Goal: Information Seeking & Learning: Learn about a topic

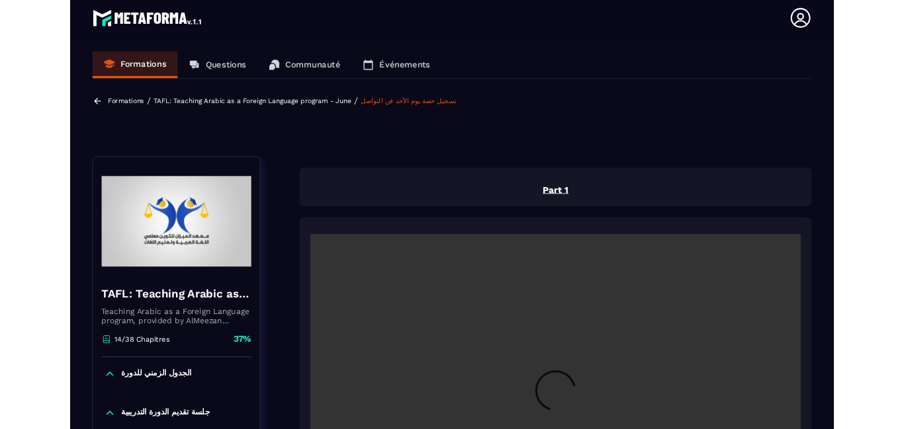
scroll to position [263, 0]
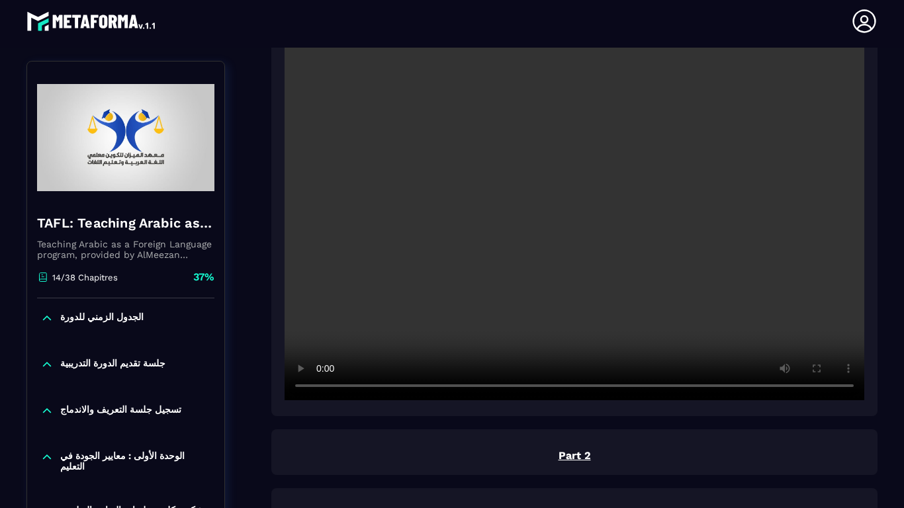
click at [353, 300] on video at bounding box center [573, 207] width 579 height 386
click at [694, 65] on video at bounding box center [573, 207] width 579 height 386
click at [691, 71] on video at bounding box center [573, 207] width 579 height 386
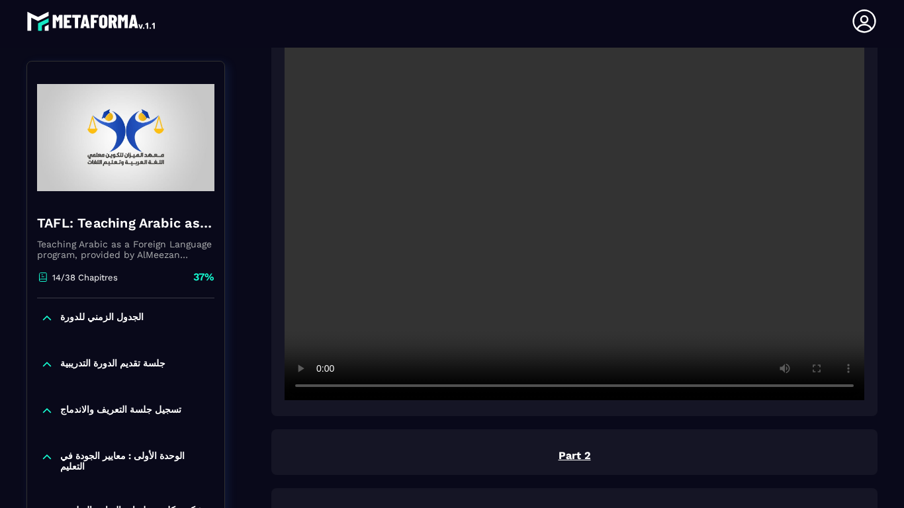
click at [691, 71] on video at bounding box center [573, 207] width 579 height 386
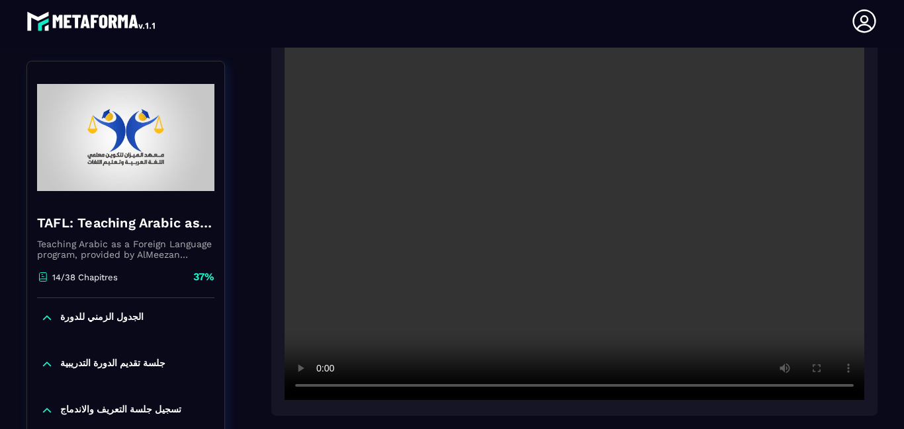
click at [691, 24] on header "[PERSON_NAME] [EMAIL_ADDRESS][DOMAIN_NAME] Formations Questions Communauté Évén…" at bounding box center [452, 21] width 904 height 53
click at [714, 91] on video at bounding box center [573, 207] width 579 height 386
click at [729, 91] on video at bounding box center [573, 207] width 579 height 386
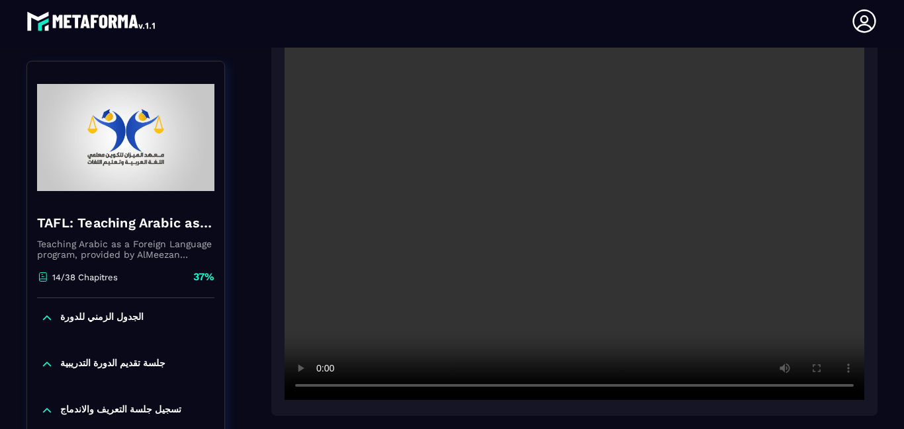
click at [729, 91] on video at bounding box center [573, 207] width 579 height 386
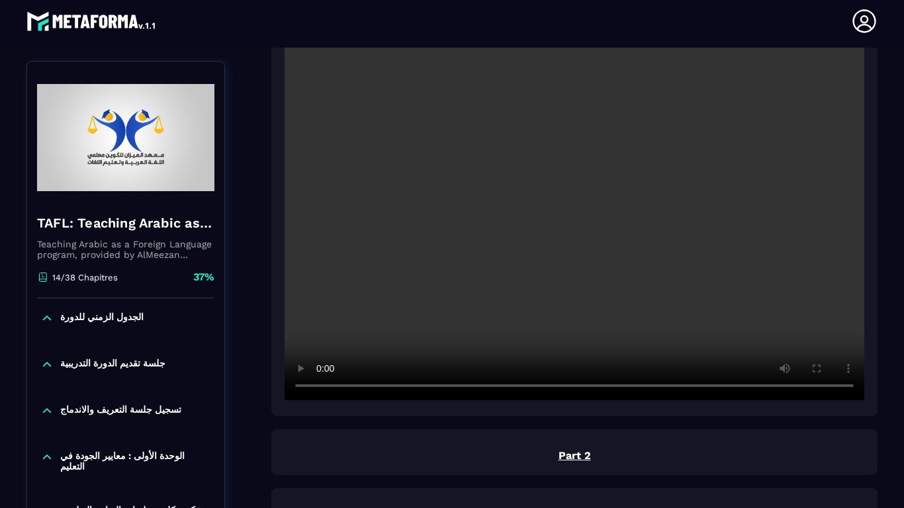
click at [729, 138] on video at bounding box center [573, 207] width 579 height 386
click at [284, 172] on video at bounding box center [573, 207] width 579 height 386
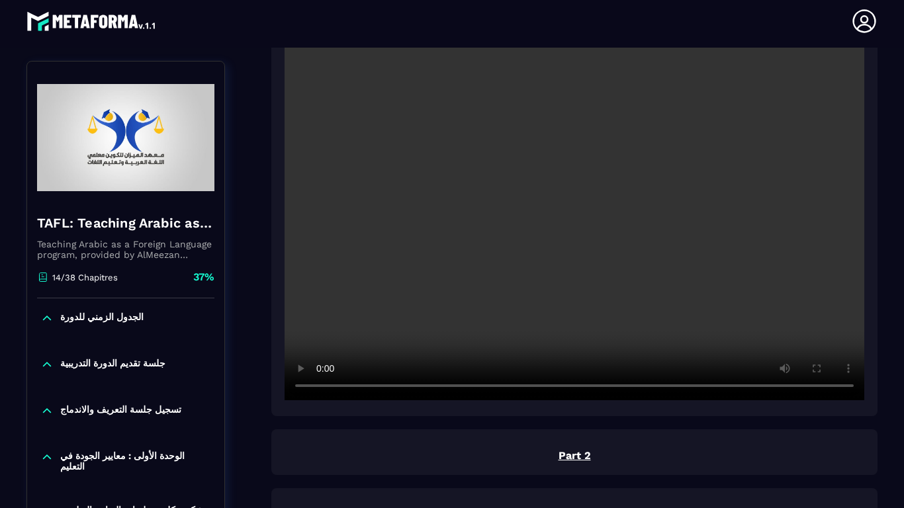
click at [284, 172] on video at bounding box center [573, 207] width 579 height 386
click at [284, 239] on video at bounding box center [573, 207] width 579 height 386
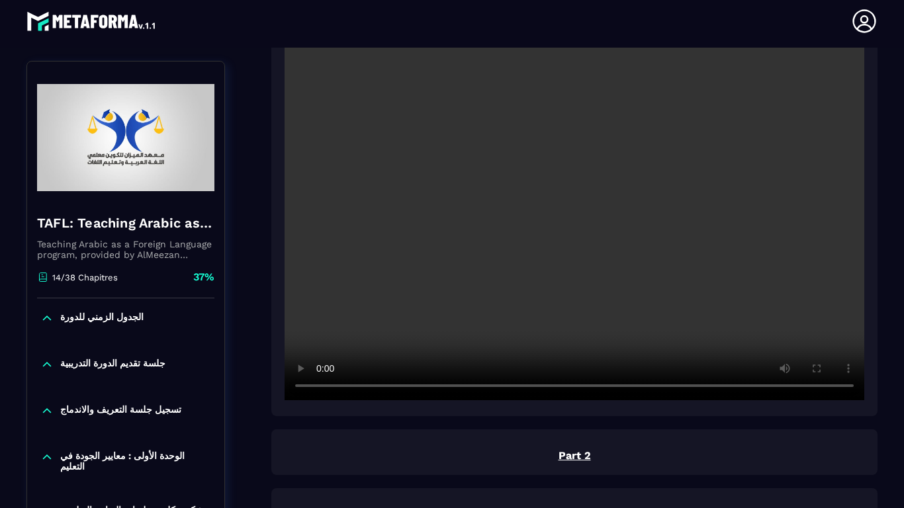
click at [284, 239] on video at bounding box center [573, 207] width 579 height 386
click at [284, 343] on video at bounding box center [573, 207] width 579 height 386
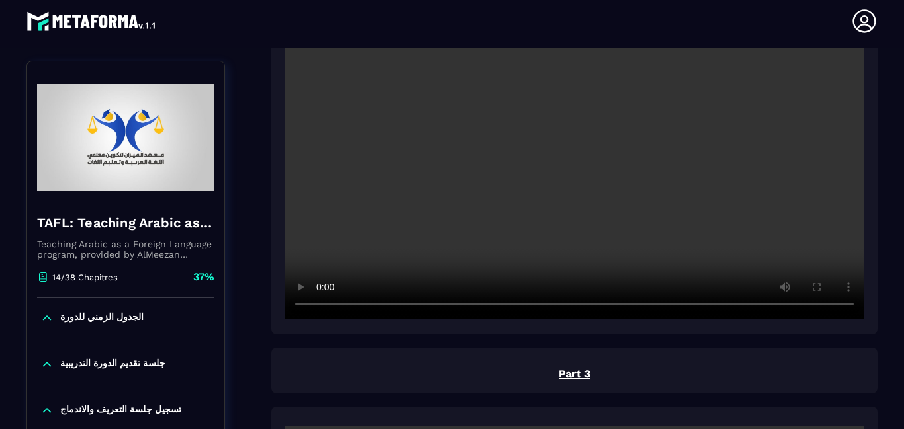
scroll to position [845, 0]
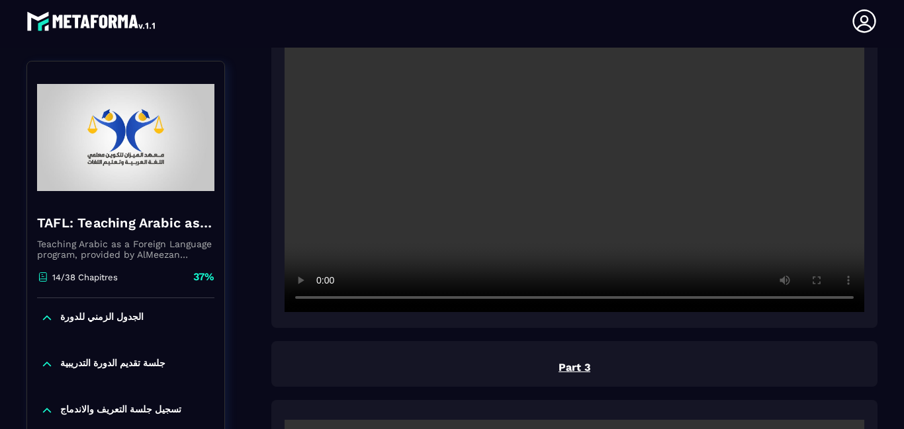
click at [258, 139] on div "TAFL: Teaching Arabic as a Foreign Language program - June Teaching Arabic as a…" at bounding box center [451, 434] width 851 height 2188
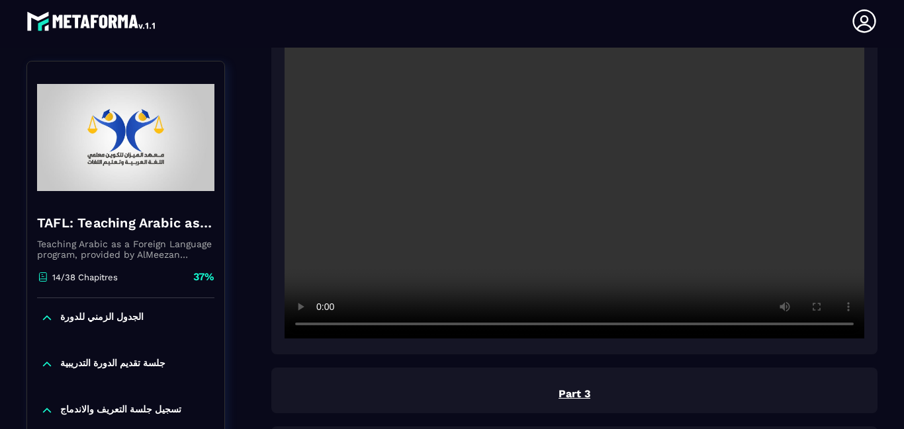
scroll to position [793, 0]
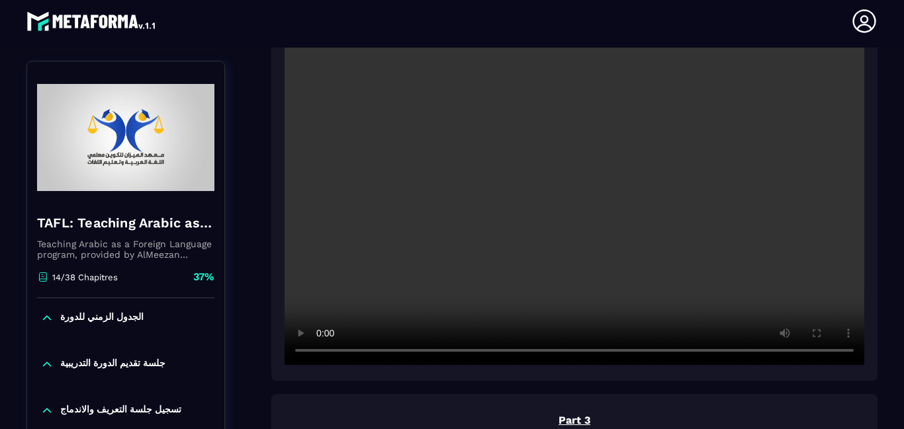
click at [732, 56] on video at bounding box center [573, 172] width 579 height 386
click at [727, 56] on video at bounding box center [573, 172] width 579 height 386
click at [875, 68] on div at bounding box center [574, 170] width 606 height 422
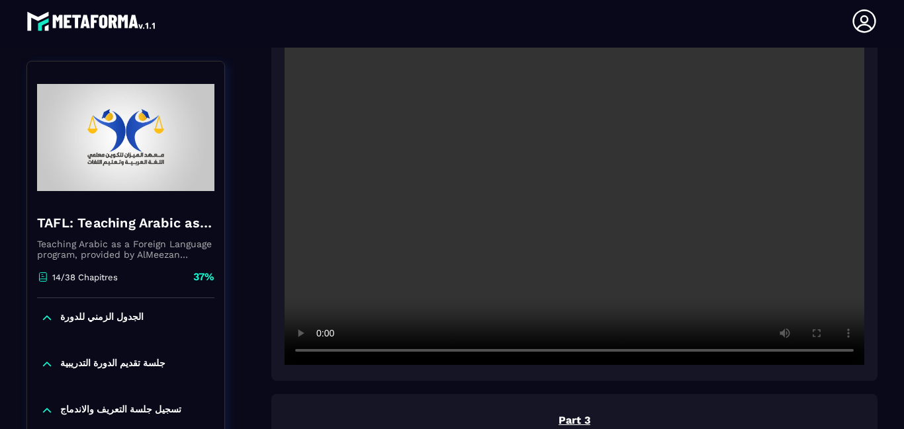
click at [728, 58] on video at bounding box center [573, 172] width 579 height 386
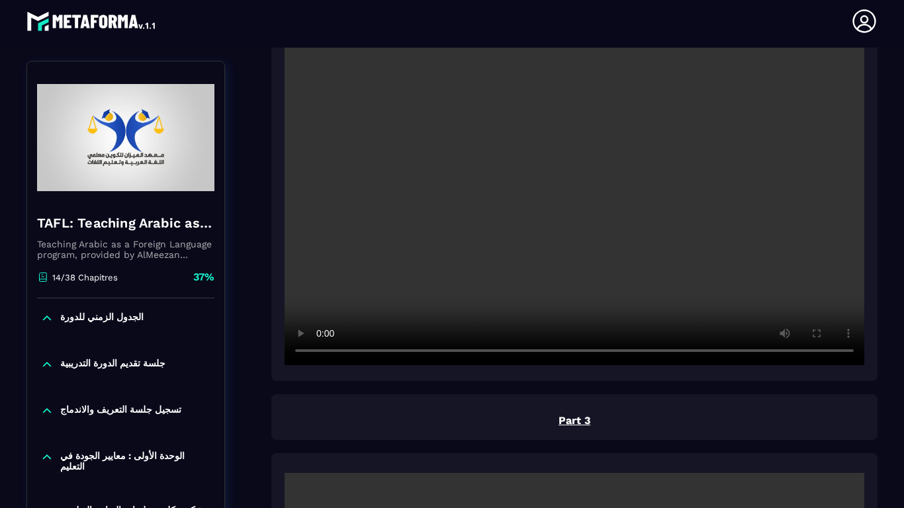
click at [728, 105] on video at bounding box center [573, 172] width 579 height 386
click at [284, 365] on video at bounding box center [573, 172] width 579 height 386
click at [864, 269] on video at bounding box center [573, 172] width 579 height 386
click at [849, 280] on video at bounding box center [573, 172] width 579 height 386
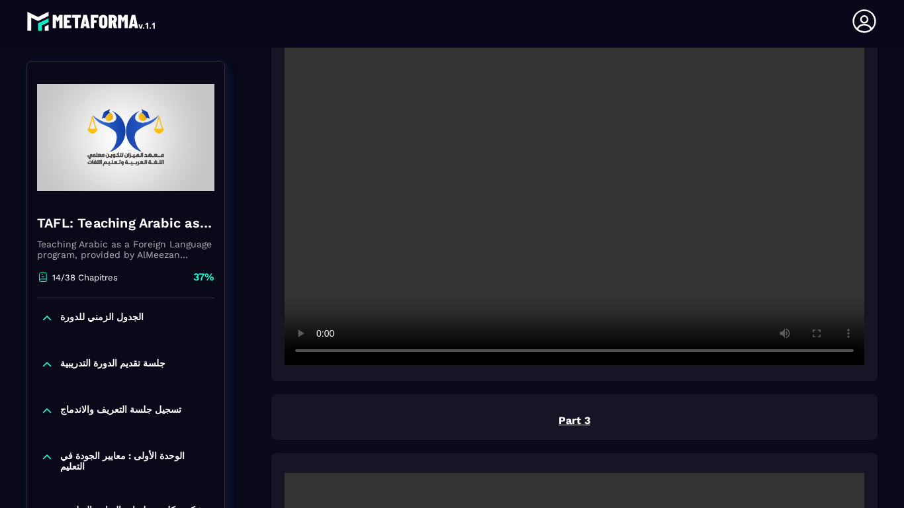
click at [849, 280] on video at bounding box center [573, 172] width 579 height 386
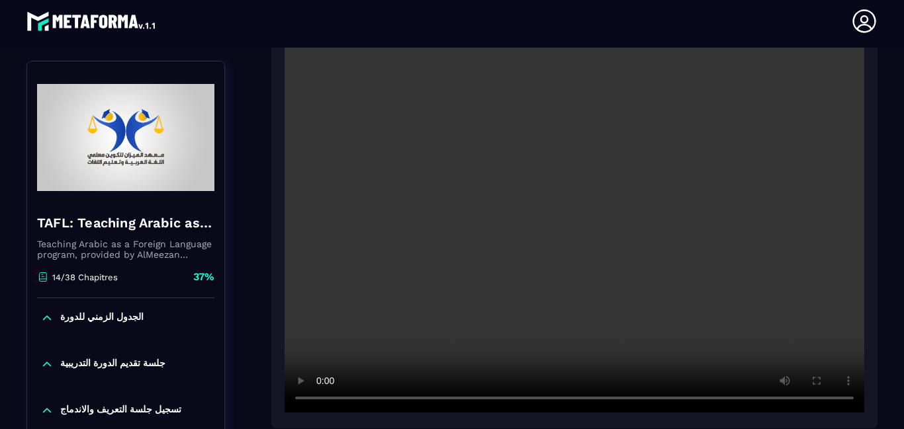
scroll to position [1242, 0]
click at [254, 172] on div "TAFL: Teaching Arabic as a Foreign Language program - June Teaching Arabic as a…" at bounding box center [451, 37] width 851 height 2188
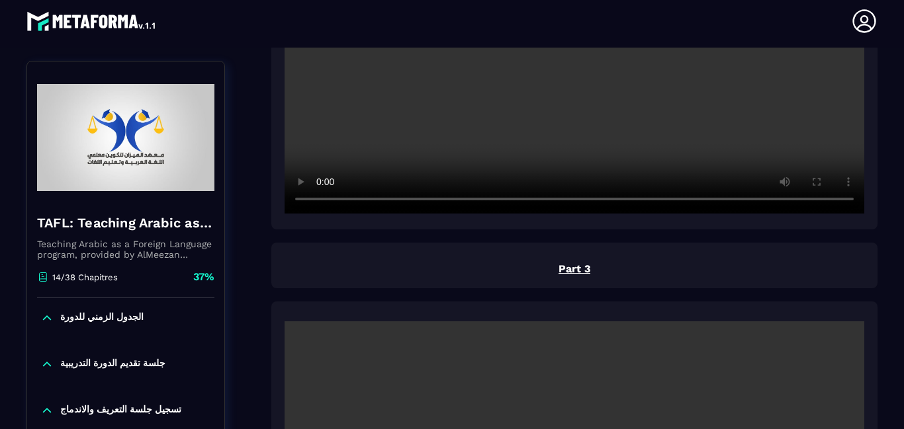
scroll to position [925, 0]
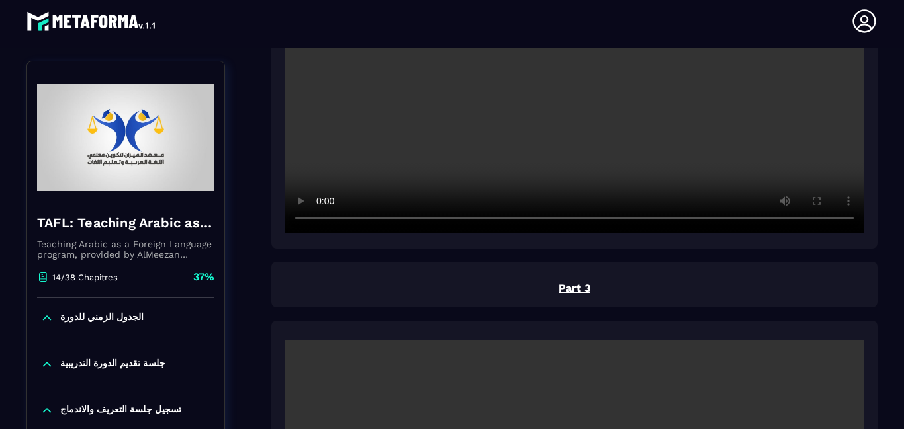
click at [253, 392] on div "TAFL: Teaching Arabic as a Foreign Language program - June Teaching Arabic as a…" at bounding box center [451, 354] width 851 height 2188
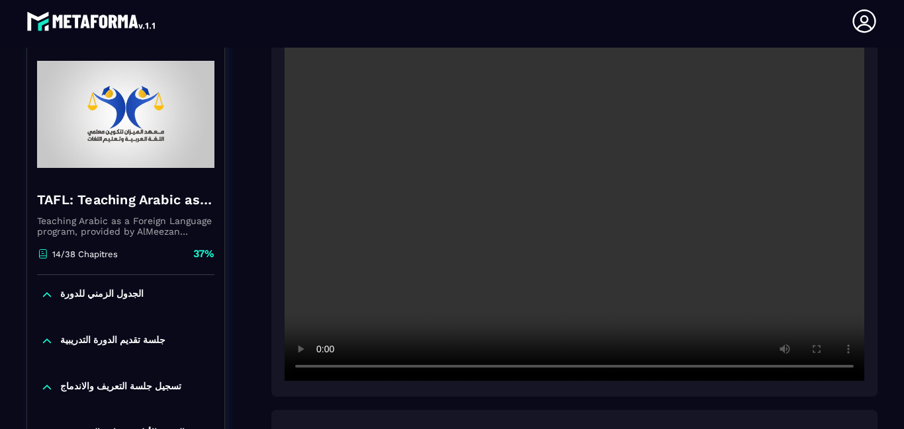
scroll to position [1269, 0]
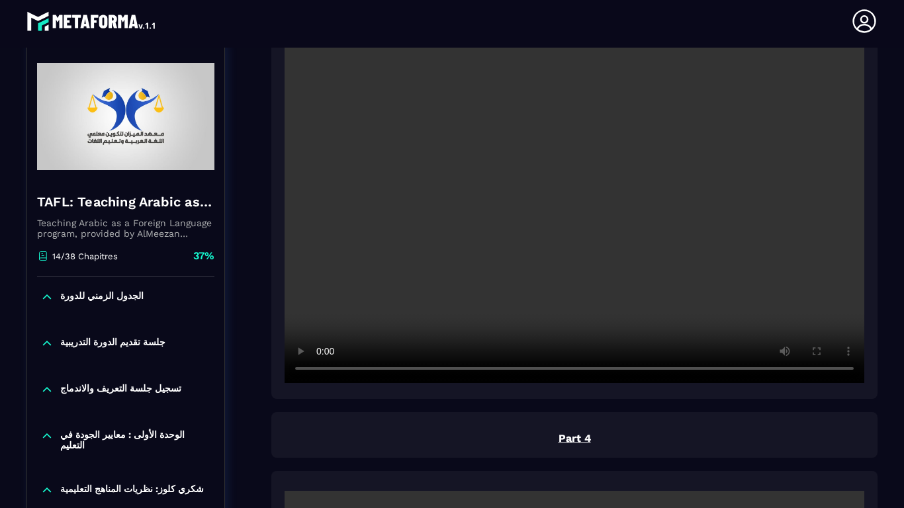
click at [846, 211] on video at bounding box center [573, 190] width 579 height 386
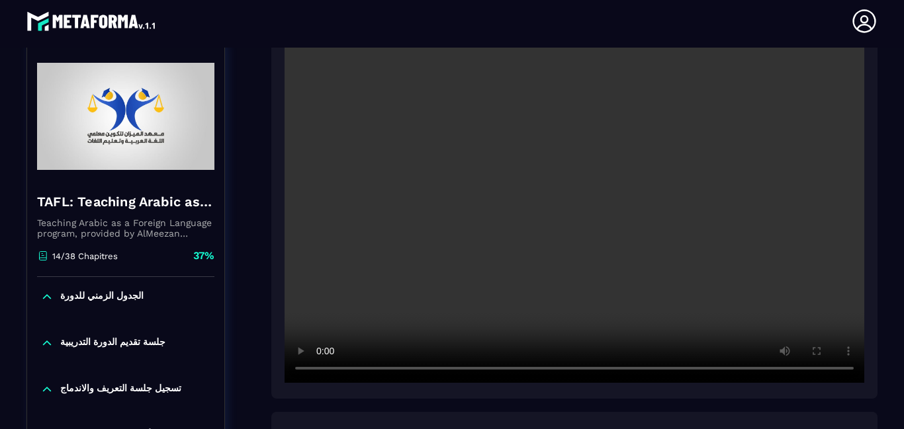
click at [259, 326] on div "TAFL: Teaching Arabic as a Foreign Language program - June Teaching Arabic as a…" at bounding box center [451, 10] width 851 height 2188
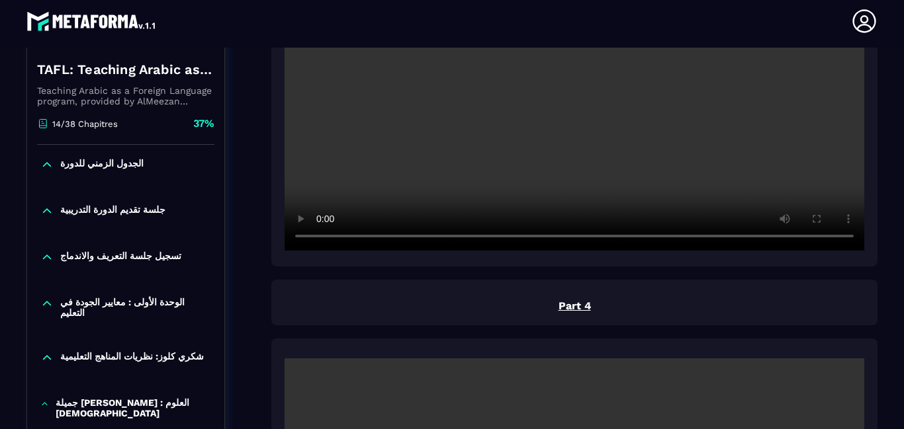
scroll to position [1375, 0]
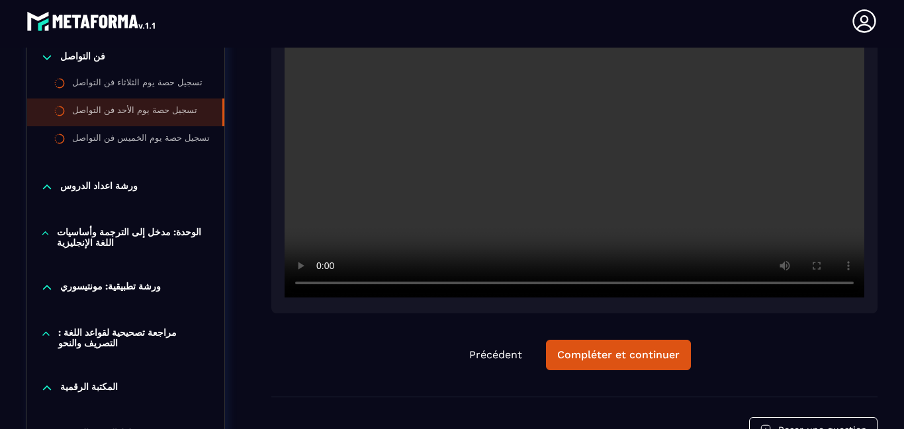
scroll to position [1851, 0]
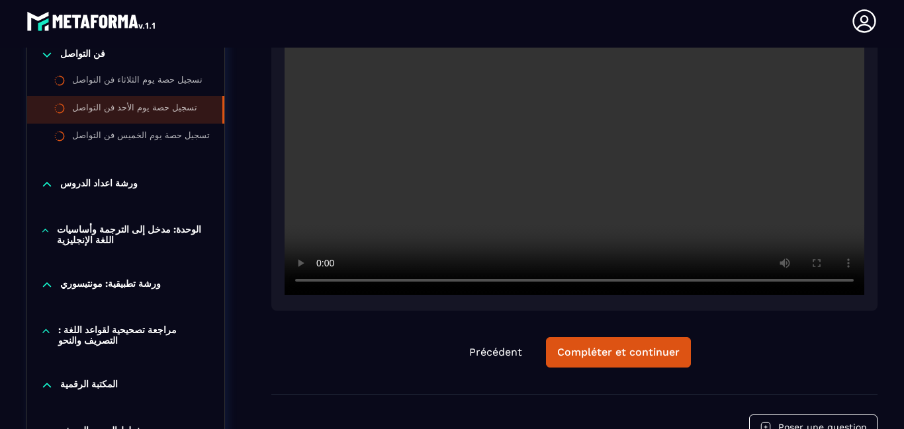
click at [218, 211] on div "الوحدة: مدخل إلى الترجمة وأساسيات اللغة الإنجليزية" at bounding box center [125, 238] width 197 height 54
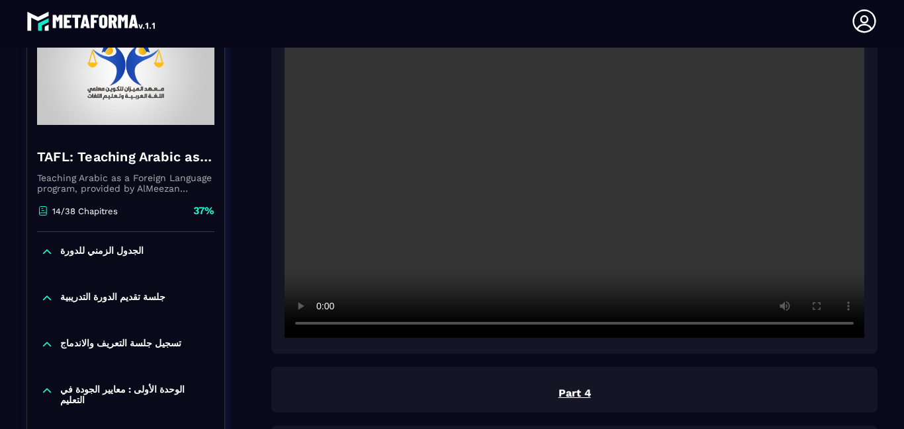
scroll to position [1295, 0]
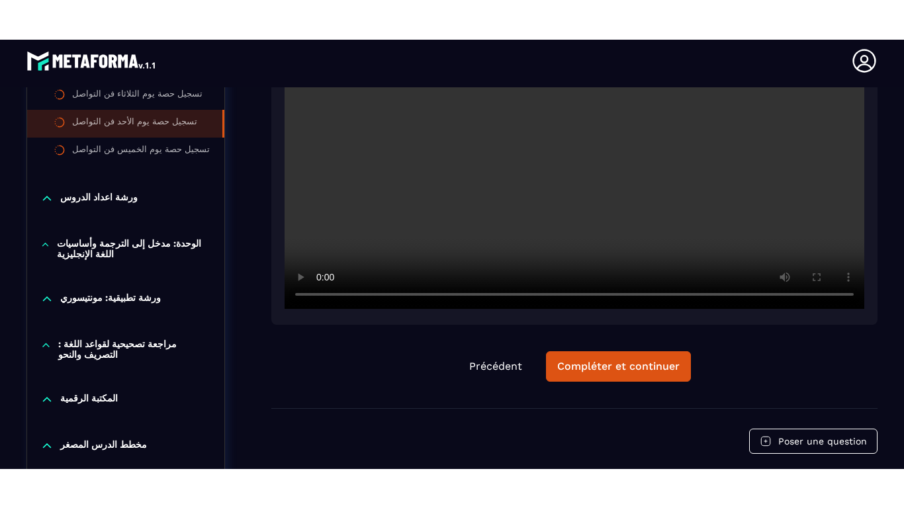
scroll to position [1904, 0]
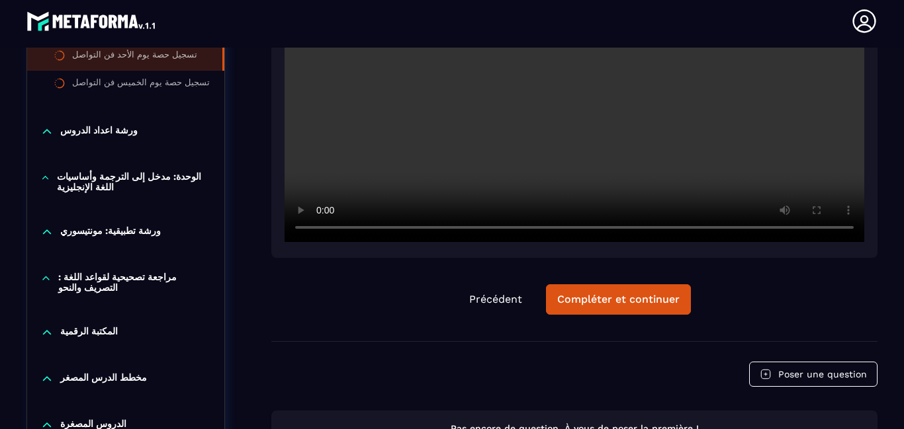
click at [318, 255] on div at bounding box center [574, 47] width 606 height 422
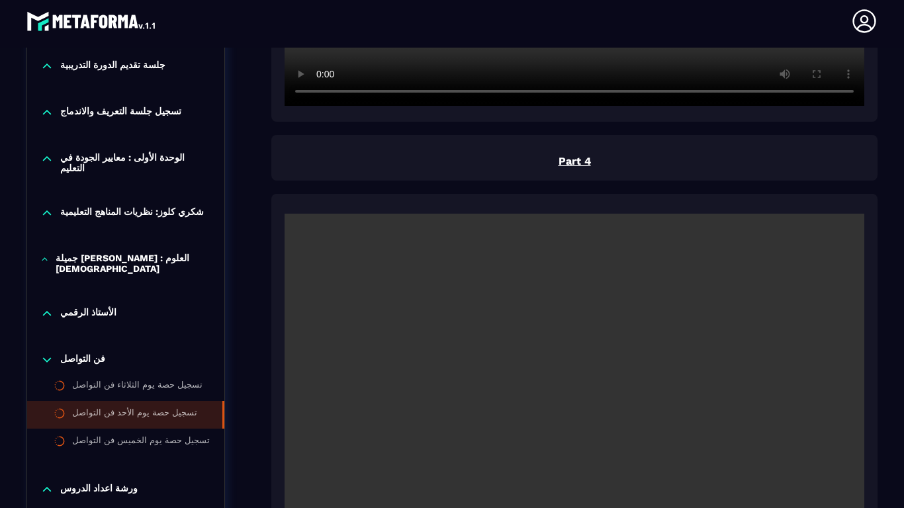
click at [499, 324] on video at bounding box center [573, 407] width 579 height 386
click at [493, 339] on video at bounding box center [573, 407] width 579 height 386
click at [284, 396] on video at bounding box center [573, 407] width 579 height 386
click at [284, 265] on video at bounding box center [573, 407] width 579 height 386
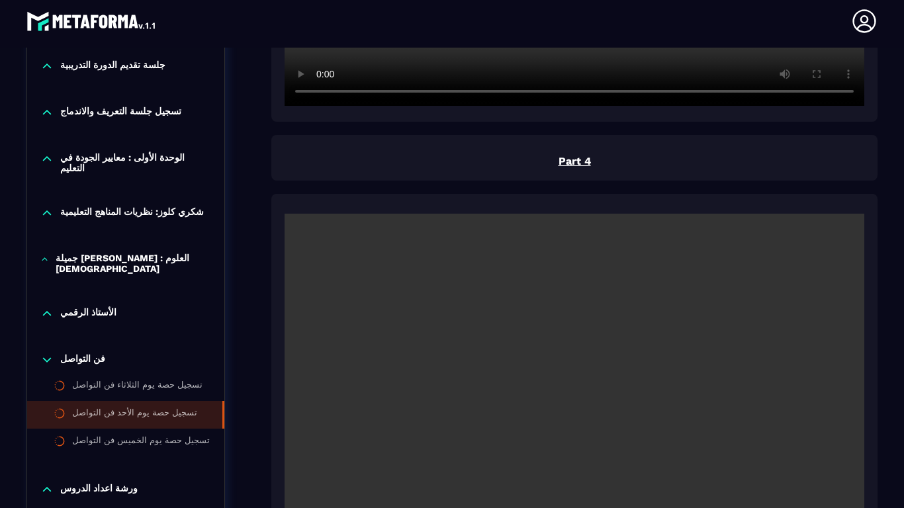
click at [284, 265] on video at bounding box center [573, 407] width 579 height 386
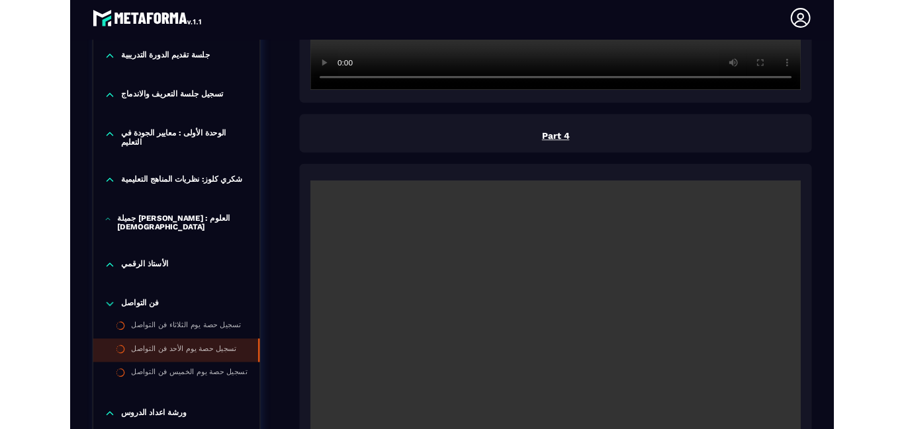
scroll to position [1904, 0]
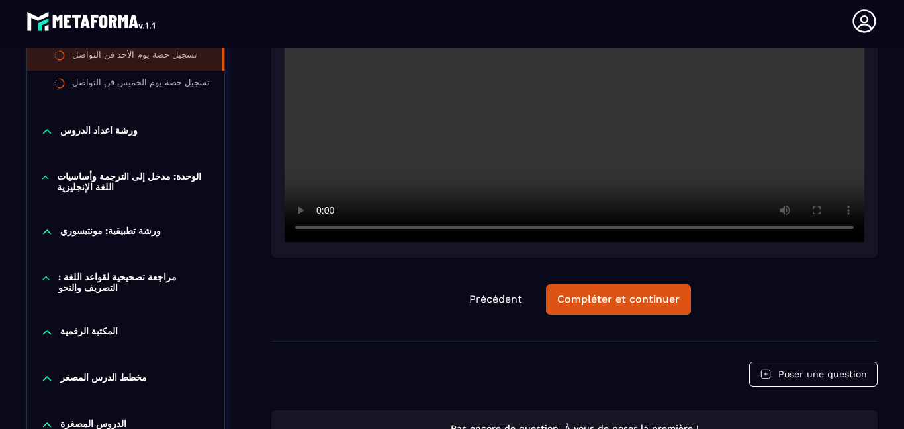
click at [214, 423] on div "الدروس المصغرة" at bounding box center [125, 425] width 197 height 13
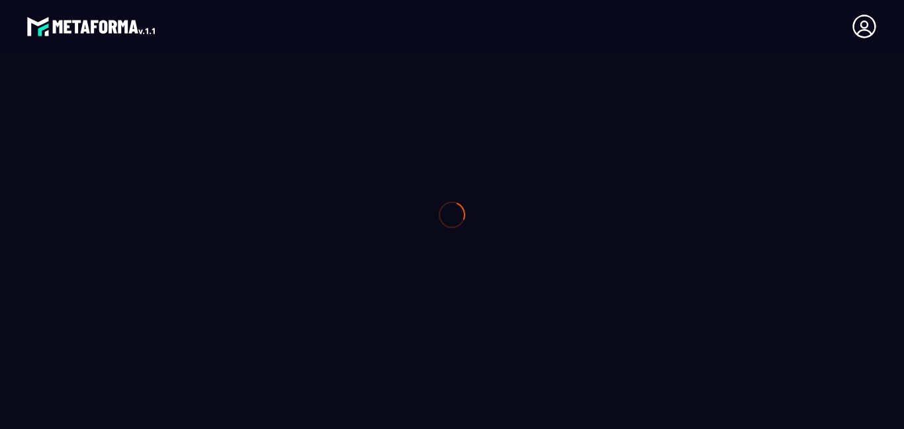
scroll to position [0, 0]
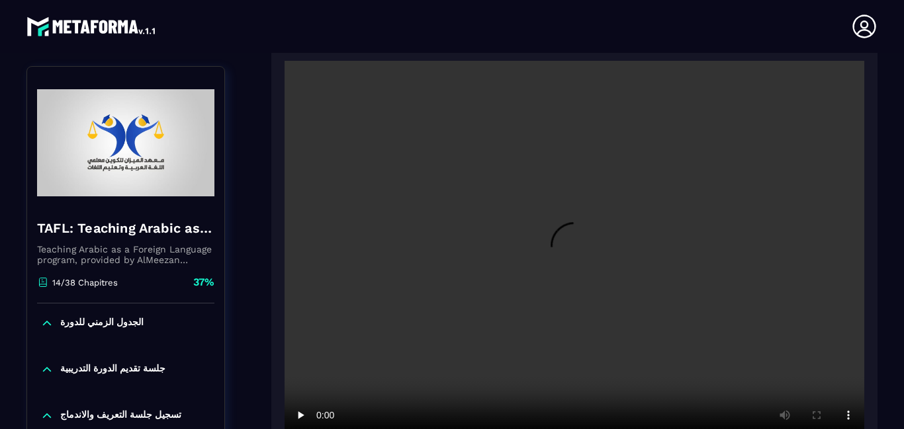
click at [447, 271] on video at bounding box center [573, 254] width 579 height 386
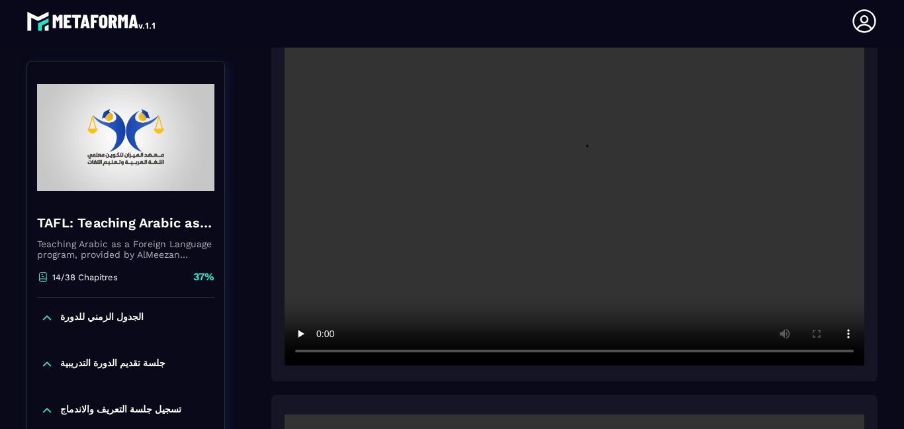
scroll to position [142, 0]
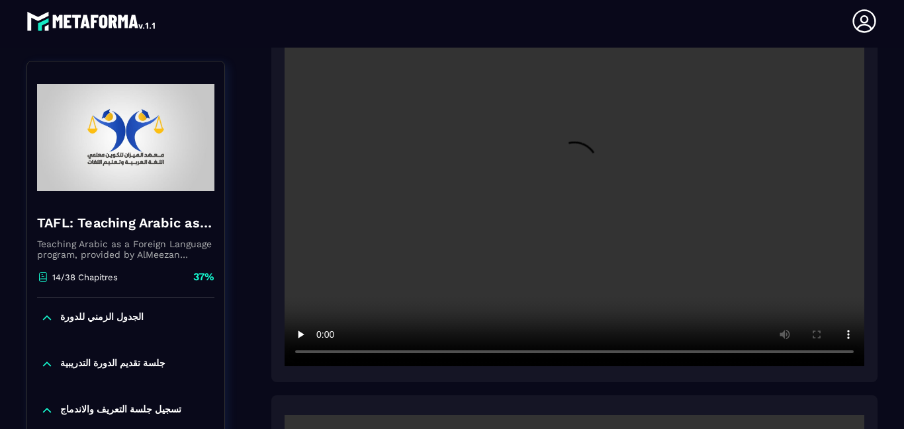
scroll to position [1570, 0]
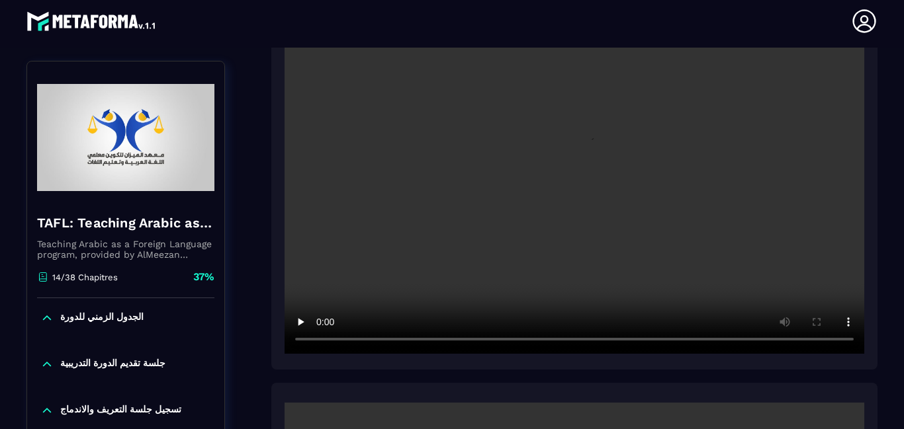
scroll to position [1994, 0]
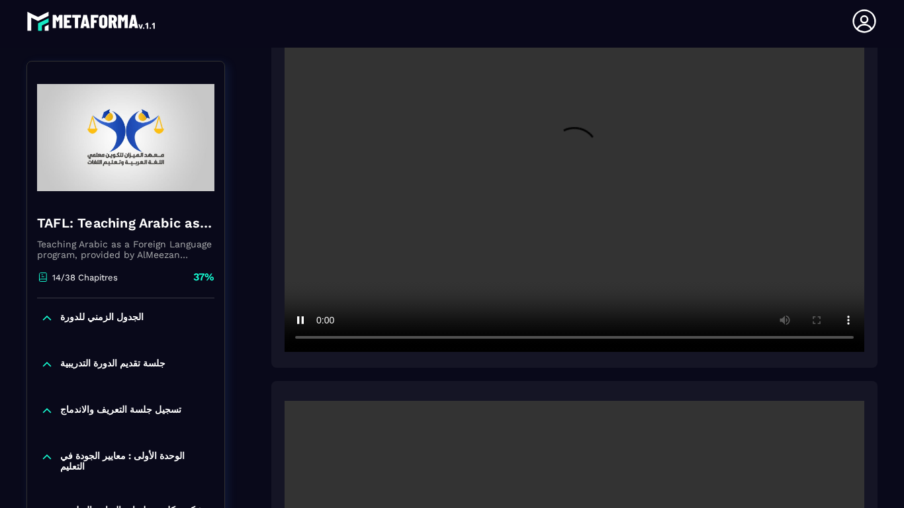
click at [817, 352] on video at bounding box center [573, 159] width 579 height 386
click at [713, 47] on video at bounding box center [573, 159] width 579 height 386
click at [707, 47] on video at bounding box center [573, 159] width 579 height 386
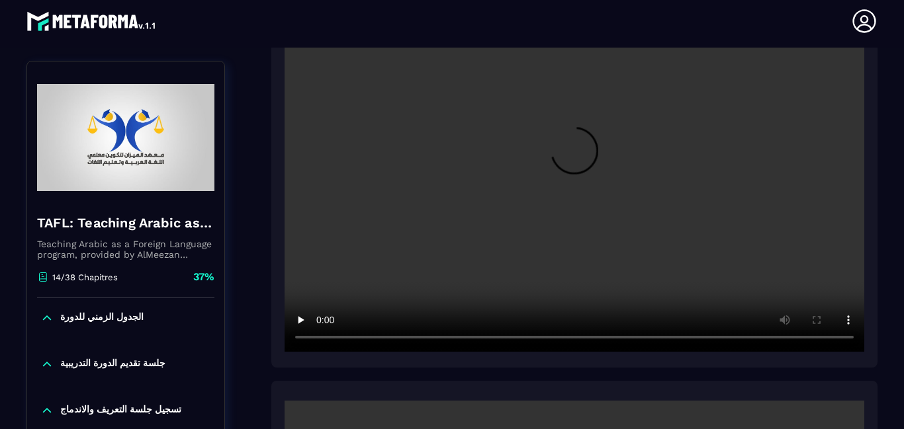
click at [199, 325] on div "الجدول الزمني للدورة" at bounding box center [125, 318] width 197 height 13
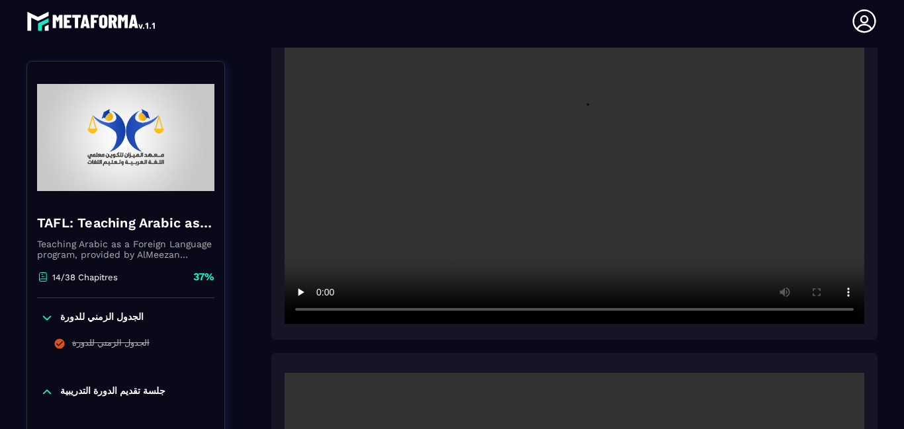
scroll to position [2470, 0]
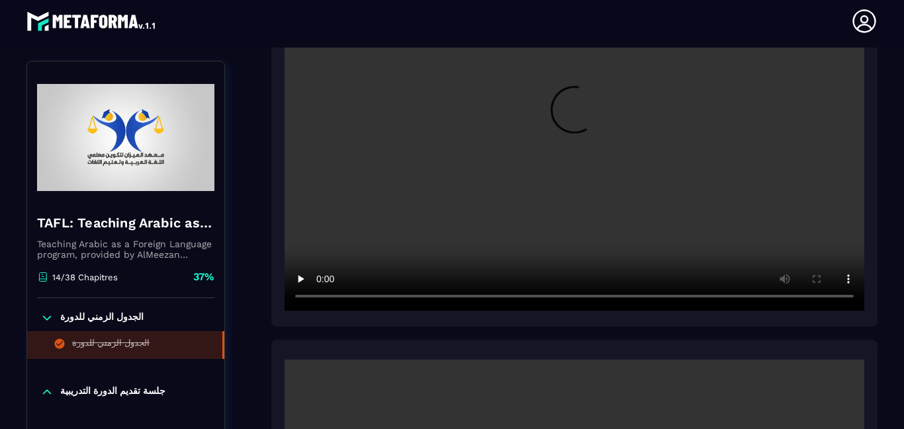
click at [183, 359] on li "الجدول الزمني للدورة" at bounding box center [125, 345] width 197 height 28
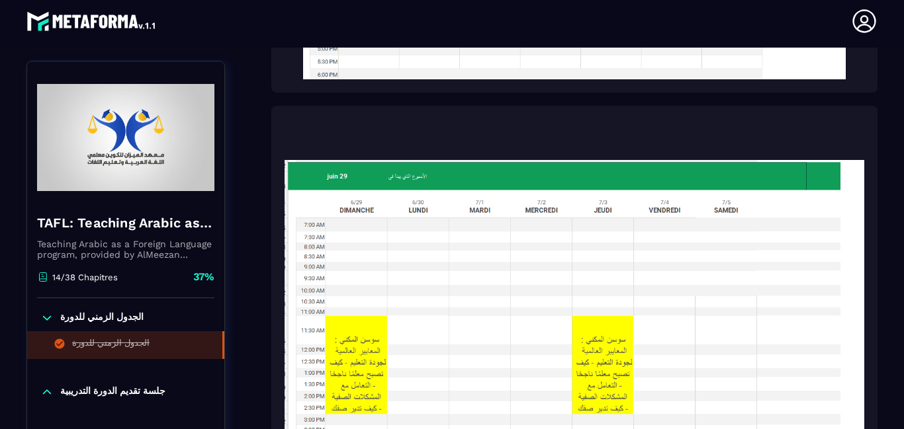
scroll to position [538, 0]
